Goal: Task Accomplishment & Management: Complete application form

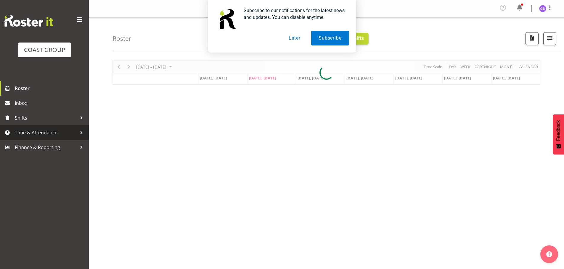
drag, startPoint x: 59, startPoint y: 129, endPoint x: 64, endPoint y: 137, distance: 9.0
click at [59, 129] on span "Time & Attendance" at bounding box center [46, 132] width 62 height 9
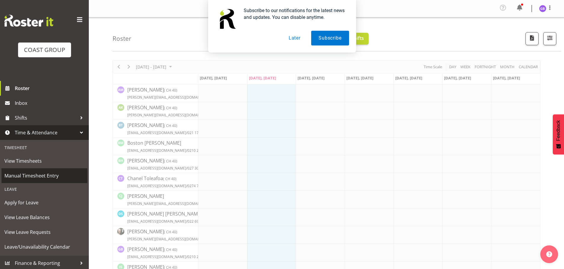
click at [50, 174] on span "Manual Timesheet Entry" at bounding box center [44, 176] width 80 height 9
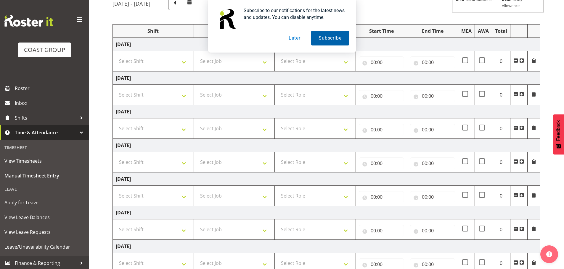
scroll to position [59, 0]
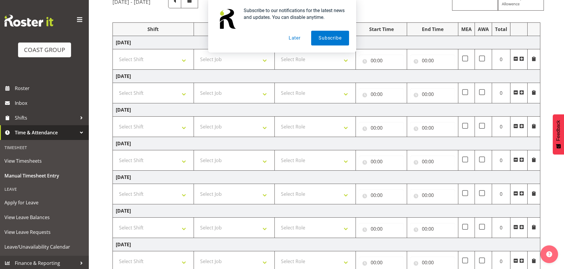
click at [294, 38] on button "Later" at bounding box center [294, 38] width 27 height 15
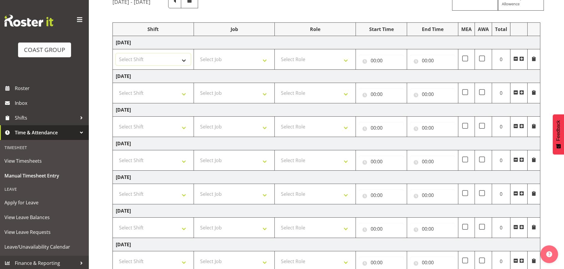
click at [183, 58] on select "Select Shift AKL SIGN ADMIN1 (LEAVE ALONE, DONT MAKE INACTIVE) DW ACCOUNT MANAG…" at bounding box center [153, 60] width 75 height 12
select select "16481"
click at [116, 54] on select "Select Shift AKL SIGN ADMIN1 (LEAVE ALONE, DONT MAKE INACTIVE) DW ACCOUNT MANAG…" at bounding box center [153, 60] width 75 height 12
drag, startPoint x: 156, startPoint y: 93, endPoint x: 158, endPoint y: 98, distance: 5.2
click at [156, 93] on select "Select Shift AKL SIGN ADMIN1 (LEAVE ALONE, DONT MAKE INACTIVE) DW ACCOUNT MANAG…" at bounding box center [153, 93] width 75 height 12
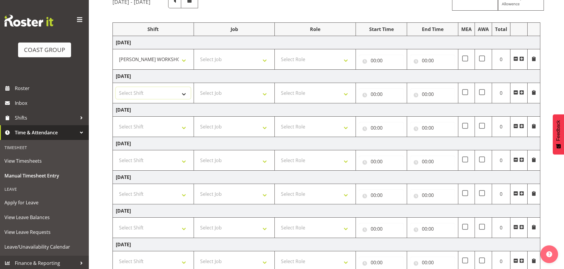
select select "16481"
click at [116, 87] on select "Select Shift AKL SIGN ADMIN1 (LEAVE ALONE, DONT MAKE INACTIVE) DW ACCOUNT MANAG…" at bounding box center [153, 93] width 75 height 12
click at [151, 128] on select "Select Shift AKL SIGN ADMIN1 (LEAVE ALONE, DONT MAKE INACTIVE) DW ACCOUNT MANAG…" at bounding box center [153, 127] width 75 height 12
select select "16481"
click at [116, 121] on select "Select Shift AKL SIGN ADMIN1 (LEAVE ALONE, DONT MAKE INACTIVE) DW ACCOUNT MANAG…" at bounding box center [153, 127] width 75 height 12
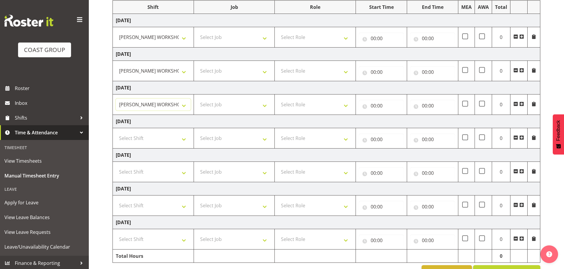
scroll to position [99, 0]
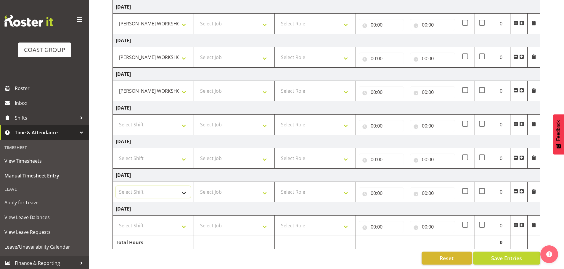
click at [150, 191] on select "Select Shift AKL SIGN ADMIN1 (LEAVE ALONE, DONT MAKE INACTIVE) DW ACCOUNT MANAG…" at bounding box center [153, 192] width 75 height 12
select select "16481"
click at [116, 186] on select "Select Shift AKL SIGN ADMIN1 (LEAVE ALONE, DONT MAKE INACTIVE) DW ACCOUNT MANAG…" at bounding box center [153, 192] width 75 height 12
drag, startPoint x: 145, startPoint y: 223, endPoint x: 157, endPoint y: 234, distance: 15.9
click at [145, 223] on select "Select Shift AKL SIGN ADMIN1 (LEAVE ALONE, DONT MAKE INACTIVE) DW ACCOUNT MANAG…" at bounding box center [153, 226] width 75 height 12
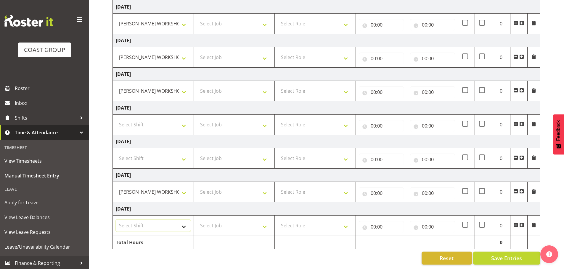
select select "16481"
click at [116, 220] on select "Select Shift AKL SIGN ADMIN1 (LEAVE ALONE, DONT MAKE INACTIVE) DW ACCOUNT MANAG…" at bounding box center [153, 226] width 75 height 12
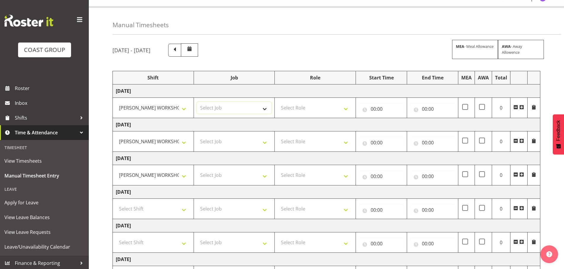
click at [214, 107] on select "Select Job 1 Carlton Events 1 Carlton Hamilton 1 Carlton Wellington 1 EHS WAREH…" at bounding box center [234, 108] width 75 height 12
select select "610"
click at [197, 102] on select "Select Job 1 Carlton Events 1 Carlton Hamilton 1 Carlton Wellington 1 EHS WAREH…" at bounding box center [234, 108] width 75 height 12
click at [206, 143] on select "Select Job 1 Carlton Events 1 Carlton Hamilton 1 Carlton Wellington 1 EHS WAREH…" at bounding box center [234, 142] width 75 height 12
select select "610"
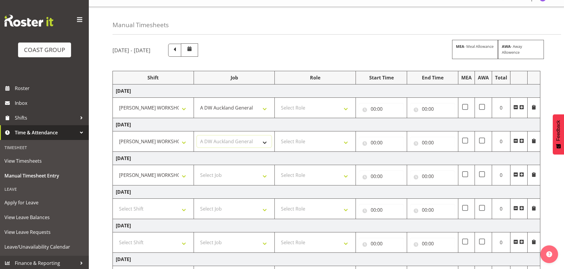
click at [197, 136] on select "Select Job 1 Carlton Events 1 Carlton Hamilton 1 Carlton Wellington 1 EHS WAREH…" at bounding box center [234, 142] width 75 height 12
click at [213, 173] on select "Select Job 1 Carlton Events 1 Carlton Hamilton 1 Carlton Wellington 1 EHS WAREH…" at bounding box center [234, 176] width 75 height 12
select select "610"
click at [197, 170] on select "Select Job 1 Carlton Events 1 Carlton Hamilton 1 Carlton Wellington 1 EHS WAREH…" at bounding box center [234, 176] width 75 height 12
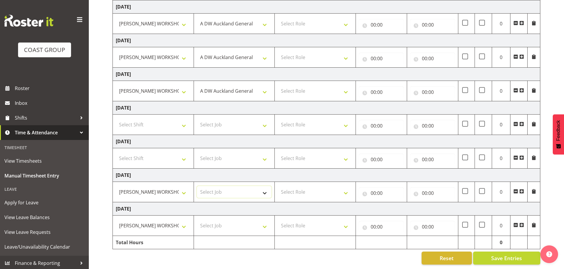
click at [219, 187] on select "Select Job 1 Carlton Events 1 Carlton Hamilton 1 Carlton Wellington 1 EHS WAREH…" at bounding box center [234, 192] width 75 height 12
select select "610"
click at [197, 186] on select "Select Job 1 Carlton Events 1 Carlton Hamilton 1 Carlton Wellington 1 EHS WAREH…" at bounding box center [234, 192] width 75 height 12
click at [219, 220] on select "Select Job 1 Carlton Events 1 Carlton Hamilton 1 Carlton Wellington 1 EHS WAREH…" at bounding box center [234, 226] width 75 height 12
select select "610"
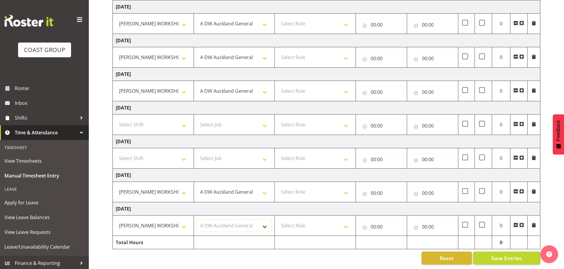
click at [197, 220] on select "Select Job 1 Carlton Events 1 Carlton Hamilton 1 Carlton Wellington 1 EHS WAREH…" at bounding box center [234, 226] width 75 height 12
drag, startPoint x: 297, startPoint y: 20, endPoint x: 299, endPoint y: 25, distance: 4.4
click at [297, 20] on select "Select Role SIGN SHOP" at bounding box center [314, 24] width 75 height 12
select select "541"
click at [277, 18] on select "Select Role SIGN SHOP" at bounding box center [314, 24] width 75 height 12
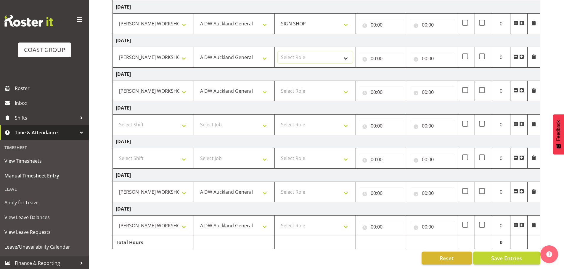
drag, startPoint x: 298, startPoint y: 54, endPoint x: 298, endPoint y: 59, distance: 4.8
click at [298, 55] on select "Select Role SIGN SHOP" at bounding box center [314, 57] width 75 height 12
select select "541"
click at [277, 51] on select "Select Role SIGN SHOP" at bounding box center [314, 57] width 75 height 12
drag, startPoint x: 300, startPoint y: 84, endPoint x: 300, endPoint y: 92, distance: 7.4
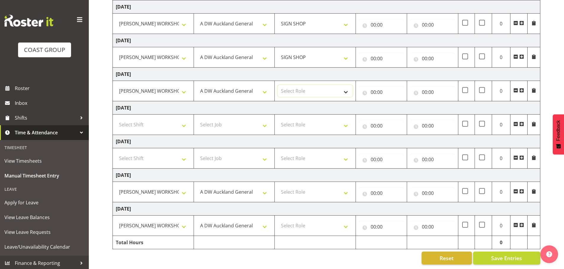
click at [299, 85] on select "Select Role SIGN SHOP" at bounding box center [314, 91] width 75 height 12
select select "541"
click at [277, 85] on select "Select Role SIGN SHOP" at bounding box center [314, 91] width 75 height 12
click at [299, 187] on select "Select Role SIGN SHOP" at bounding box center [314, 192] width 75 height 12
select select "541"
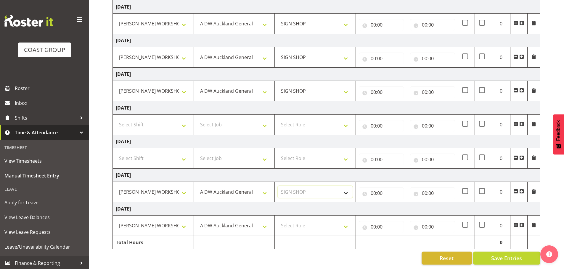
click at [277, 186] on select "Select Role SIGN SHOP" at bounding box center [314, 192] width 75 height 12
click at [302, 220] on select "Select Role SIGN SHOP" at bounding box center [314, 226] width 75 height 12
select select "541"
click at [277, 220] on select "Select Role SIGN SHOP" at bounding box center [314, 226] width 75 height 12
click at [371, 21] on input "00:00" at bounding box center [381, 25] width 45 height 12
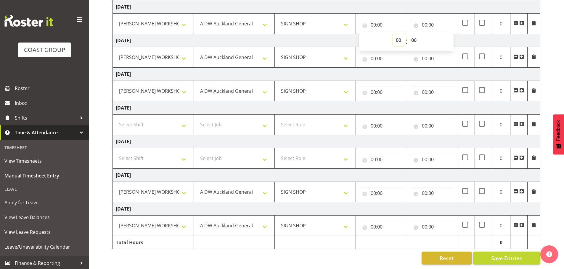
click at [399, 35] on select "00 01 02 03 04 05 06 07 08 09 10 11 12 13 14 15 16 17 18 19 20 21 22 23" at bounding box center [398, 40] width 13 height 12
select select "8"
click at [392, 34] on select "00 01 02 03 04 05 06 07 08 09 10 11 12 13 14 15 16 17 18 19 20 21 22 23" at bounding box center [398, 40] width 13 height 12
type input "08:00"
click at [372, 54] on input "00:00" at bounding box center [381, 59] width 45 height 12
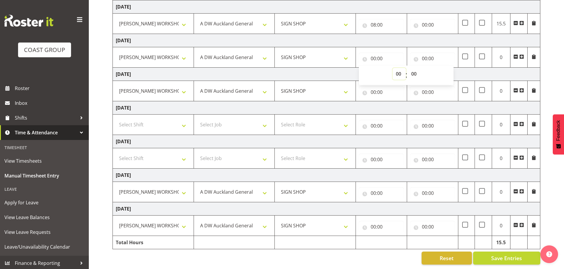
drag, startPoint x: 398, startPoint y: 71, endPoint x: 399, endPoint y: 75, distance: 3.9
click at [398, 71] on select "00 01 02 03 04 05 06 07 08 09 10 11 12 13 14 15 16 17 18 19 20 21 22 23" at bounding box center [398, 74] width 13 height 12
select select "8"
click at [392, 68] on select "00 01 02 03 04 05 06 07 08 09 10 11 12 13 14 15 16 17 18 19 20 21 22 23" at bounding box center [398, 74] width 13 height 12
type input "08:00"
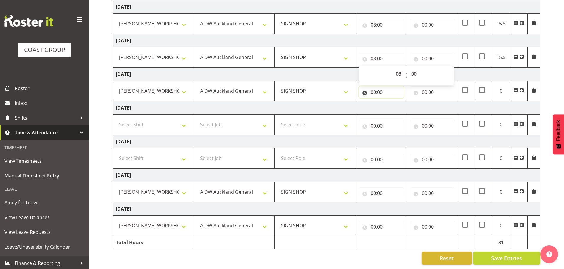
click at [372, 89] on input "00:00" at bounding box center [381, 92] width 45 height 12
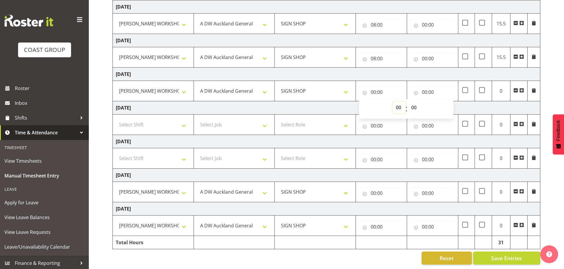
drag, startPoint x: 397, startPoint y: 104, endPoint x: 402, endPoint y: 108, distance: 6.5
click at [397, 104] on select "00 01 02 03 04 05 06 07 08 09 10 11 12 13 14 15 16 17 18 19 20 21 22 23" at bounding box center [398, 108] width 13 height 12
select select "8"
click at [392, 102] on select "00 01 02 03 04 05 06 07 08 09 10 11 12 13 14 15 16 17 18 19 20 21 22 23" at bounding box center [398, 108] width 13 height 12
type input "08:00"
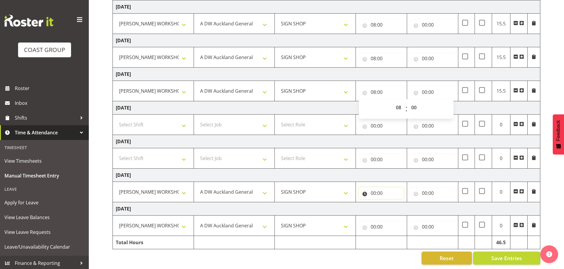
click at [373, 191] on input "00:00" at bounding box center [381, 194] width 45 height 12
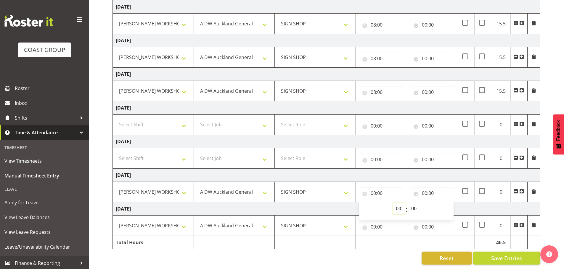
drag, startPoint x: 395, startPoint y: 203, endPoint x: 396, endPoint y: 198, distance: 4.8
click at [396, 203] on select "00 01 02 03 04 05 06 07 08 09 10 11 12 13 14 15 16 17 18 19 20 21 22 23" at bounding box center [398, 209] width 13 height 12
select select "8"
click at [392, 203] on select "00 01 02 03 04 05 06 07 08 09 10 11 12 13 14 15 16 17 18 19 20 21 22 23" at bounding box center [398, 209] width 13 height 12
type input "08:00"
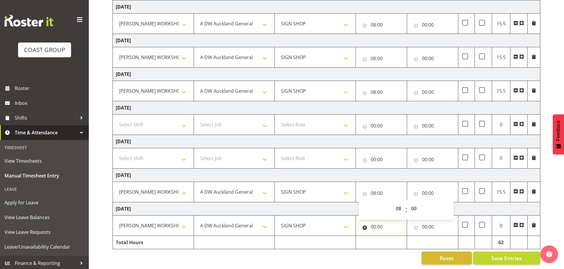
click at [374, 222] on input "00:00" at bounding box center [381, 227] width 45 height 12
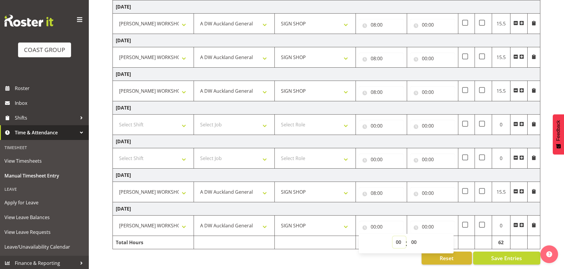
drag, startPoint x: 395, startPoint y: 237, endPoint x: 395, endPoint y: 233, distance: 4.2
click at [395, 237] on select "00 01 02 03 04 05 06 07 08 09 10 11 12 13 14 15 16 17 18 19 20 21 22 23" at bounding box center [398, 243] width 13 height 12
select select "8"
click at [392, 237] on select "00 01 02 03 04 05 06 07 08 09 10 11 12 13 14 15 16 17 18 19 20 21 22 23" at bounding box center [398, 243] width 13 height 12
type input "08:00"
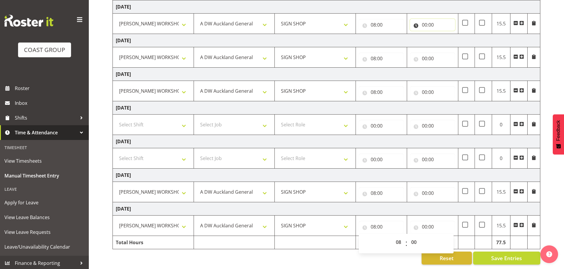
click at [421, 23] on input "00:00" at bounding box center [432, 25] width 45 height 12
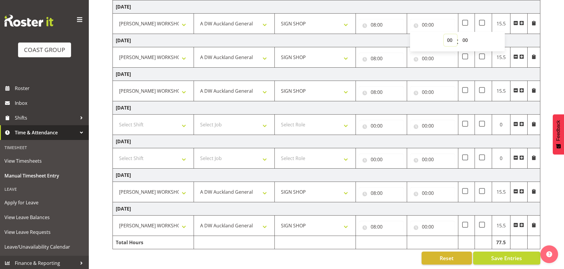
click at [448, 35] on select "00 01 02 03 04 05 06 07 08 09 10 11 12 13 14 15 16 17 18 19 20 21 22 23" at bounding box center [449, 40] width 13 height 12
select select "16"
click at [443, 34] on select "00 01 02 03 04 05 06 07 08 09 10 11 12 13 14 15 16 17 18 19 20 21 22 23" at bounding box center [449, 40] width 13 height 12
type input "16:00"
click at [424, 53] on input "00:00" at bounding box center [432, 59] width 45 height 12
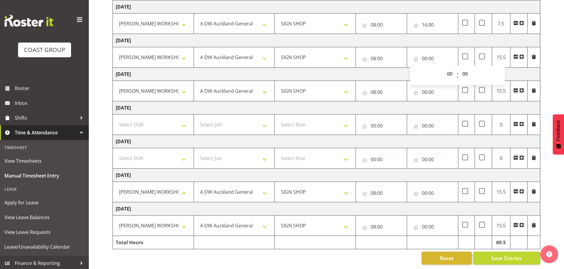
click at [448, 70] on select "00 01 02 03 04 05 06 07 08 09 10 11 12 13 14 15 16 17 18 19 20 21 22 23" at bounding box center [449, 74] width 13 height 12
select select "16"
click at [443, 68] on select "00 01 02 03 04 05 06 07 08 09 10 11 12 13 14 15 16 17 18 19 20 21 22 23" at bounding box center [449, 74] width 13 height 12
type input "16:00"
click at [435, 20] on input "16:00" at bounding box center [432, 25] width 45 height 12
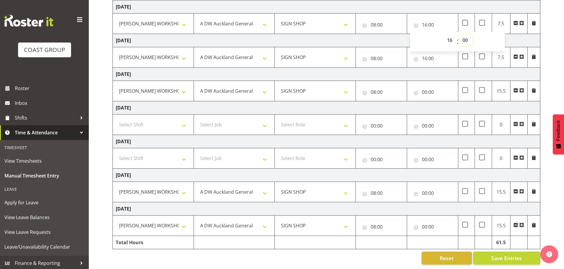
click at [465, 38] on select "00 01 02 03 04 05 06 07 08 09 10 11 12 13 14 15 16 17 18 19 20 21 22 23 24 25 2…" at bounding box center [465, 40] width 13 height 12
select select "30"
click at [459, 34] on select "00 01 02 03 04 05 06 07 08 09 10 11 12 13 14 15 16 17 18 19 20 21 22 23 24 25 2…" at bounding box center [465, 40] width 13 height 12
type input "16:30"
click at [431, 55] on input "16:00" at bounding box center [432, 59] width 45 height 12
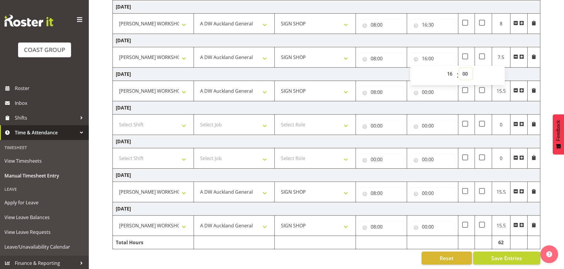
click at [466, 68] on select "00 01 02 03 04 05 06 07 08 09 10 11 12 13 14 15 16 17 18 19 20 21 22 23 24 25 2…" at bounding box center [465, 74] width 13 height 12
select select "30"
click at [459, 68] on select "00 01 02 03 04 05 06 07 08 09 10 11 12 13 14 15 16 17 18 19 20 21 22 23 24 25 2…" at bounding box center [465, 74] width 13 height 12
type input "16:30"
click at [425, 88] on input "00:00" at bounding box center [432, 92] width 45 height 12
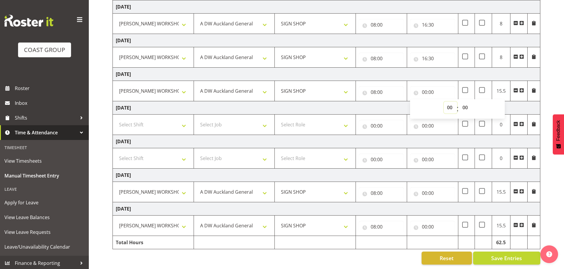
click at [447, 103] on select "00 01 02 03 04 05 06 07 08 09 10 11 12 13 14 15 16 17 18 19 20 21 22 23" at bounding box center [449, 108] width 13 height 12
select select "16"
click at [443, 102] on select "00 01 02 03 04 05 06 07 08 09 10 11 12 13 14 15 16 17 18 19 20 21 22 23" at bounding box center [449, 108] width 13 height 12
type input "16:00"
click at [424, 189] on input "00:00" at bounding box center [432, 194] width 45 height 12
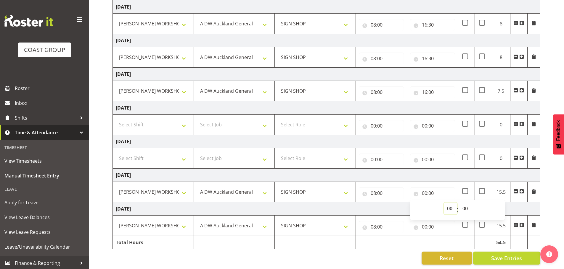
drag, startPoint x: 450, startPoint y: 204, endPoint x: 449, endPoint y: 199, distance: 4.8
click at [450, 204] on select "00 01 02 03 04 05 06 07 08 09 10 11 12 13 14 15 16 17 18 19 20 21 22 23" at bounding box center [449, 209] width 13 height 12
select select "16"
click at [443, 203] on select "00 01 02 03 04 05 06 07 08 09 10 11 12 13 14 15 16 17 18 19 20 21 22 23" at bounding box center [449, 209] width 13 height 12
type input "16:00"
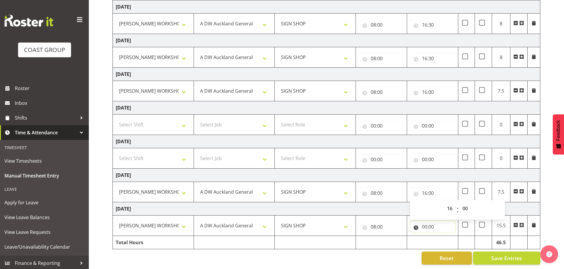
click at [424, 222] on input "00:00" at bounding box center [432, 227] width 45 height 12
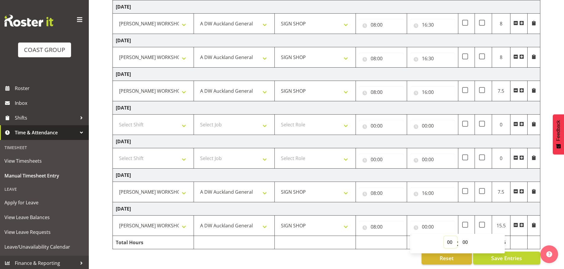
click at [448, 237] on select "00 01 02 03 04 05 06 07 08 09 10 11 12 13 14 15 16 17 18 19 20 21 22 23" at bounding box center [449, 243] width 13 height 12
select select "16"
click at [443, 237] on select "00 01 02 03 04 05 06 07 08 09 10 11 12 13 14 15 16 17 18 19 20 21 22 23" at bounding box center [449, 243] width 13 height 12
type input "16:00"
click at [431, 189] on input "16:00" at bounding box center [432, 194] width 45 height 12
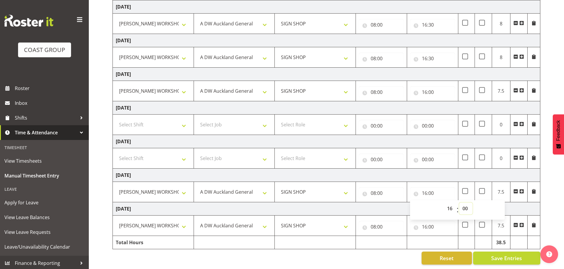
drag, startPoint x: 465, startPoint y: 204, endPoint x: 467, endPoint y: 200, distance: 4.4
click at [465, 204] on select "00 01 02 03 04 05 06 07 08 09 10 11 12 13 14 15 16 17 18 19 20 21 22 23 24 25 2…" at bounding box center [465, 209] width 13 height 12
select select "30"
click at [459, 203] on select "00 01 02 03 04 05 06 07 08 09 10 11 12 13 14 15 16 17 18 19 20 21 22 23 24 25 2…" at bounding box center [465, 209] width 13 height 12
type input "16:30"
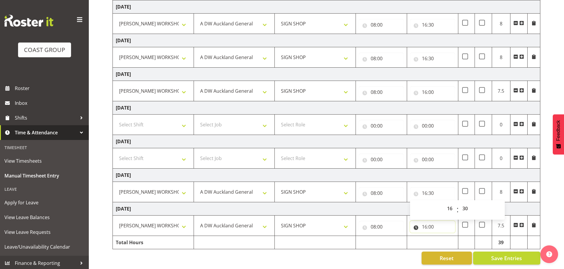
click at [434, 221] on input "16:00" at bounding box center [432, 227] width 45 height 12
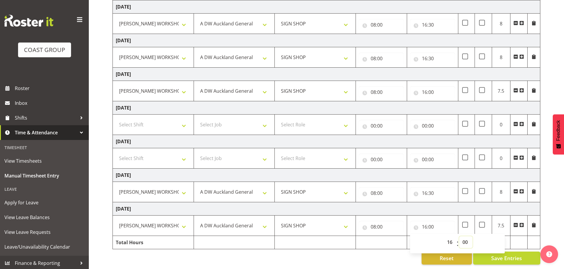
click at [462, 237] on select "00 01 02 03 04 05 06 07 08 09 10 11 12 13 14 15 16 17 18 19 20 21 22 23 24 25 2…" at bounding box center [465, 243] width 13 height 12
select select "30"
click at [459, 237] on select "00 01 02 03 04 05 06 07 08 09 10 11 12 13 14 15 16 17 18 19 20 21 22 23 24 25 2…" at bounding box center [465, 243] width 13 height 12
type input "16:30"
click at [513, 255] on span "Save Entries" at bounding box center [506, 259] width 31 height 8
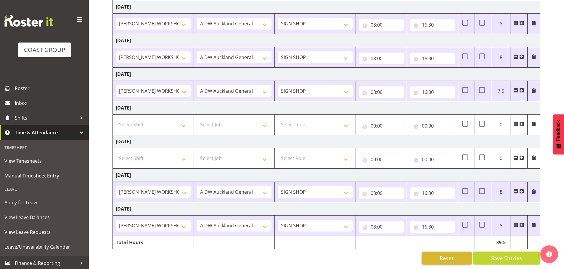
scroll to position [0, 0]
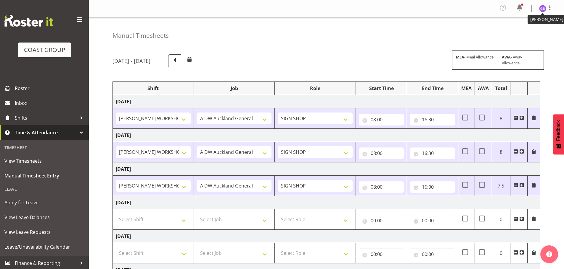
click at [542, 5] on img at bounding box center [542, 8] width 7 height 7
click at [519, 30] on link "Log Out" at bounding box center [524, 32] width 57 height 11
